Goal: Information Seeking & Learning: Learn about a topic

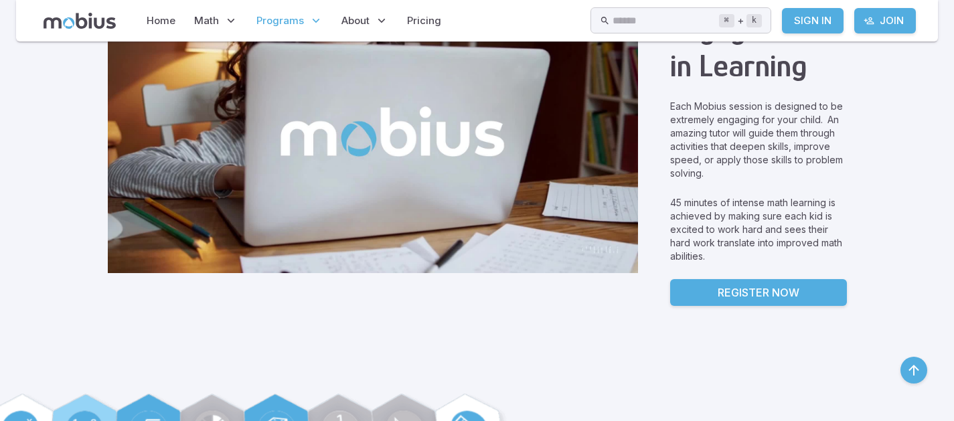
scroll to position [910, 0]
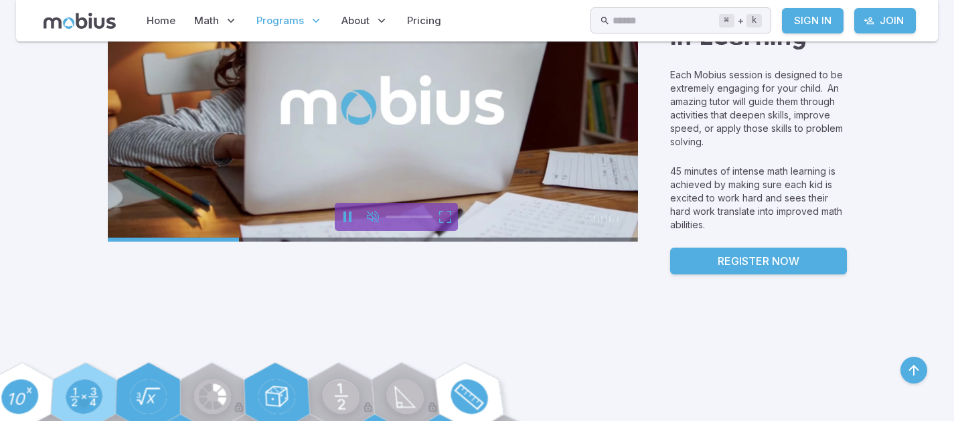
click at [367, 216] on icon "unmute" at bounding box center [373, 217] width 12 height 12
click at [367, 215] on icon "mute" at bounding box center [373, 216] width 12 height 11
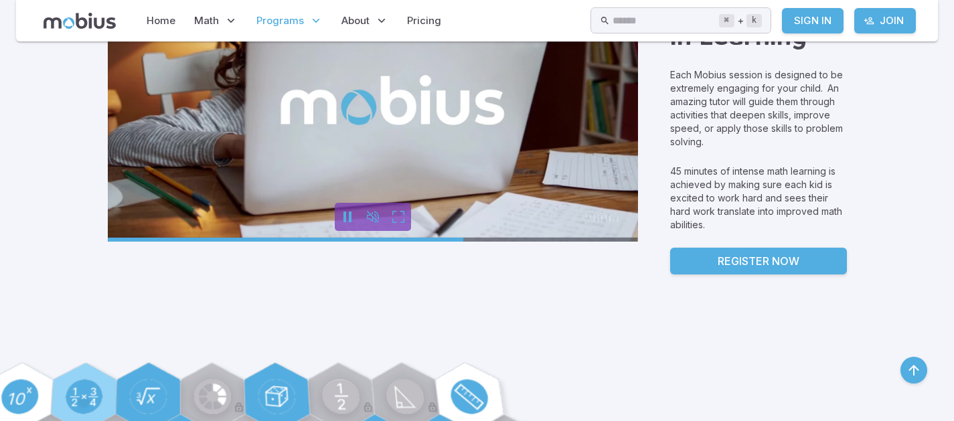
click at [339, 212] on icon "pause" at bounding box center [347, 217] width 16 height 16
click at [343, 218] on icon "play" at bounding box center [348, 217] width 10 height 12
click at [339, 218] on icon "pause" at bounding box center [347, 217] width 16 height 16
click at [365, 217] on icon "unmute" at bounding box center [373, 217] width 16 height 16
click at [365, 217] on icon "mute" at bounding box center [373, 217] width 16 height 16
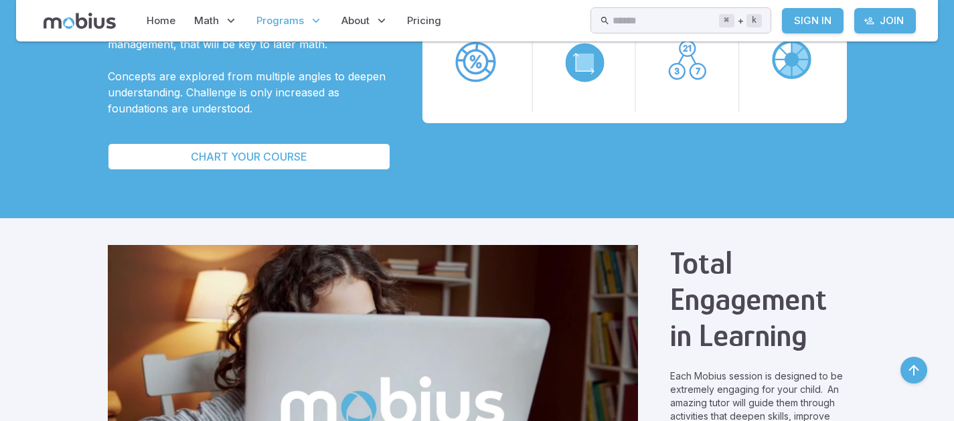
scroll to position [634, 0]
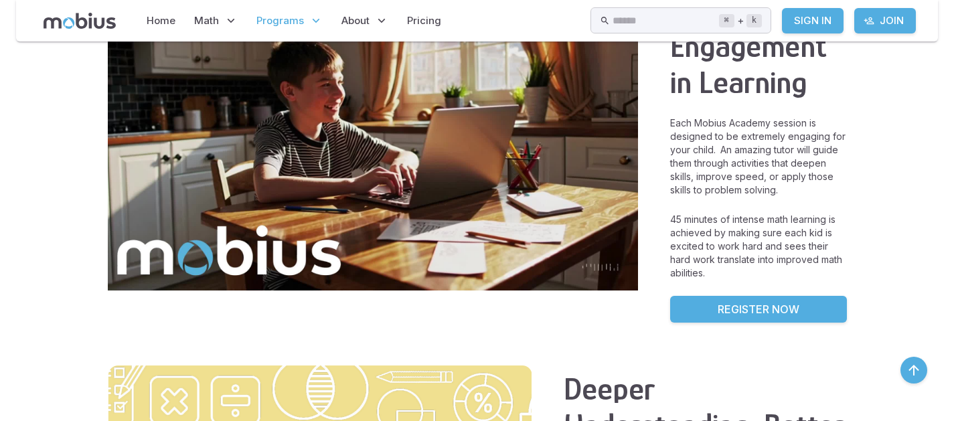
scroll to position [856, 0]
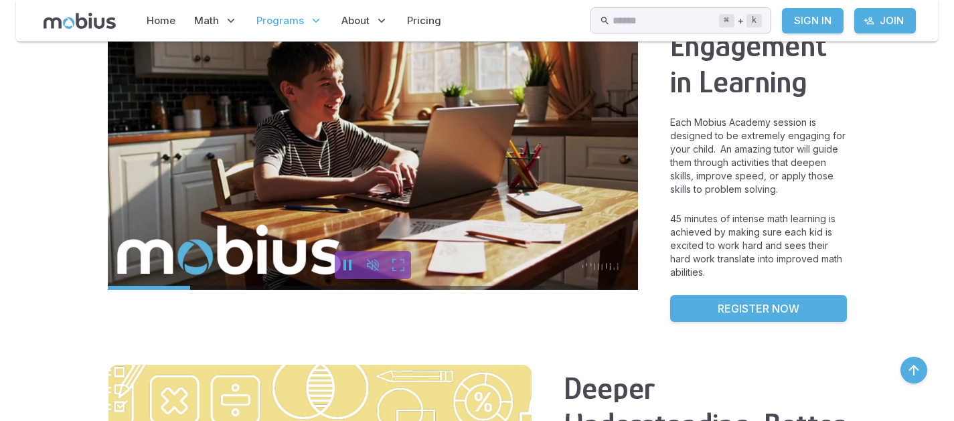
click at [343, 260] on icon "pause" at bounding box center [347, 265] width 8 height 11
